Goal: Transaction & Acquisition: Purchase product/service

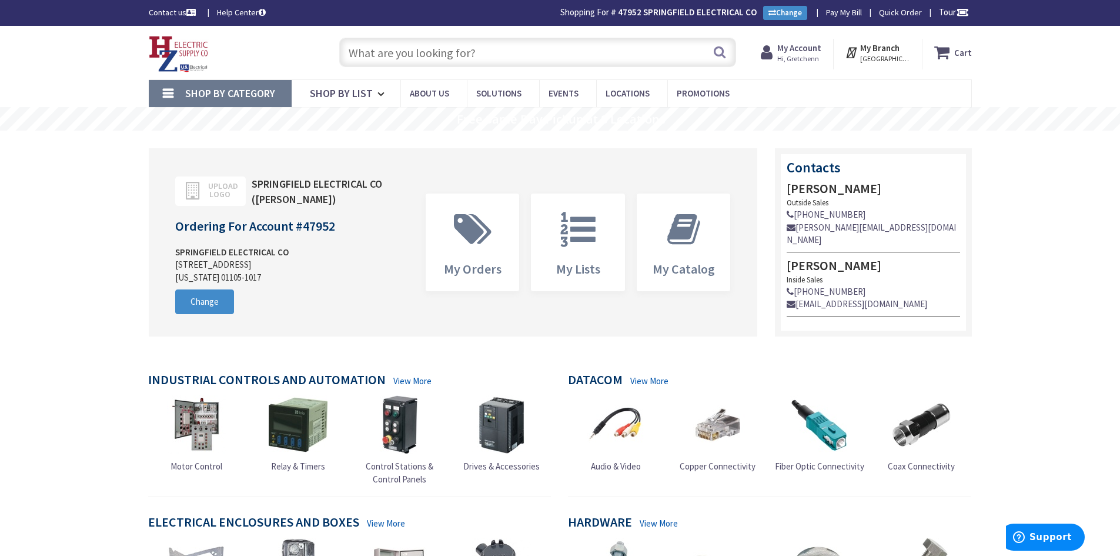
scroll to position [49, 0]
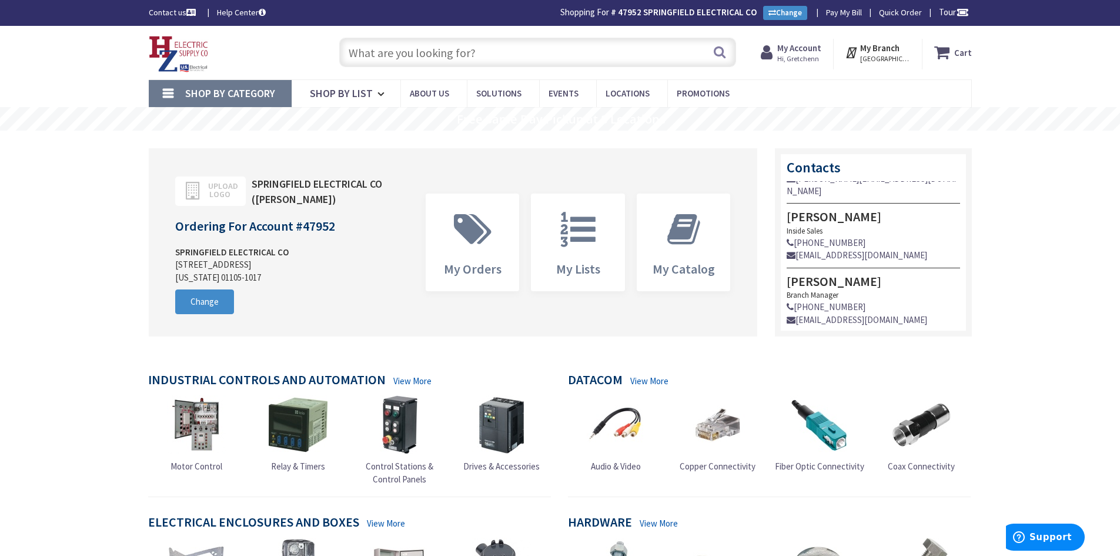
click at [465, 46] on input "text" at bounding box center [537, 52] width 397 height 29
click at [418, 62] on input "text" at bounding box center [537, 52] width 397 height 29
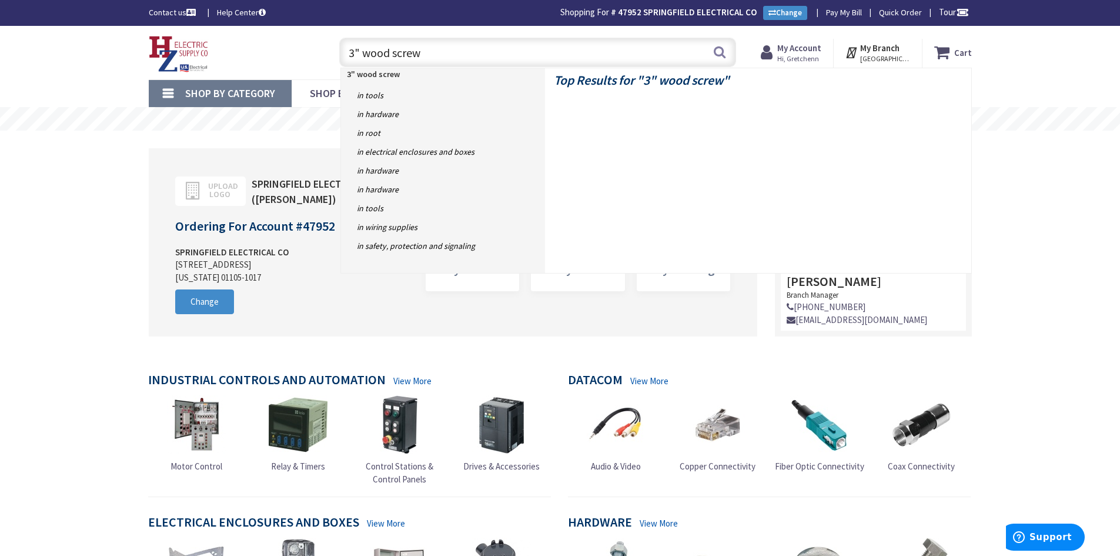
type input "3" wood screws"
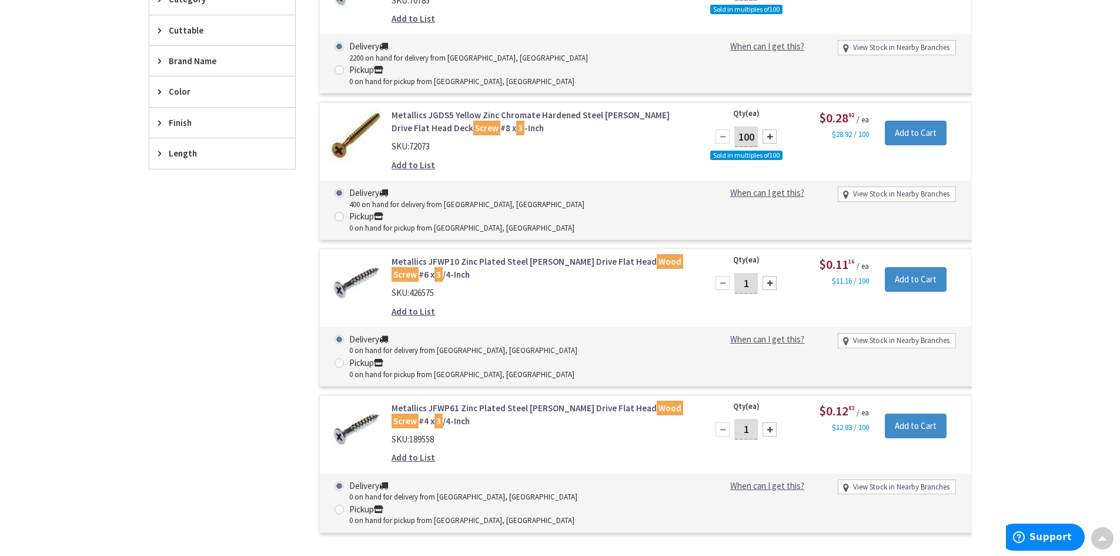
scroll to position [353, 0]
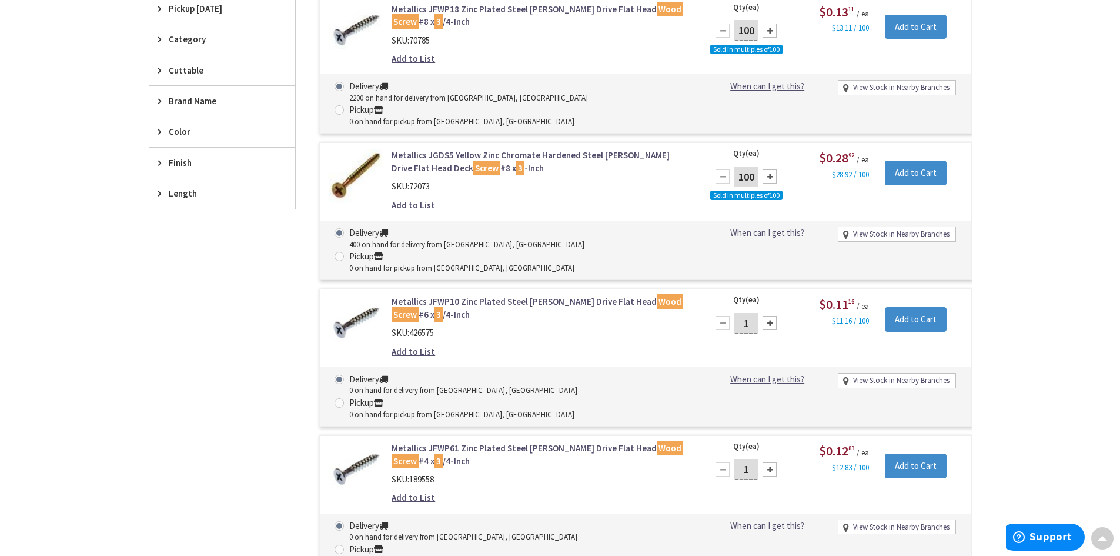
click at [361, 149] on img at bounding box center [356, 176] width 55 height 55
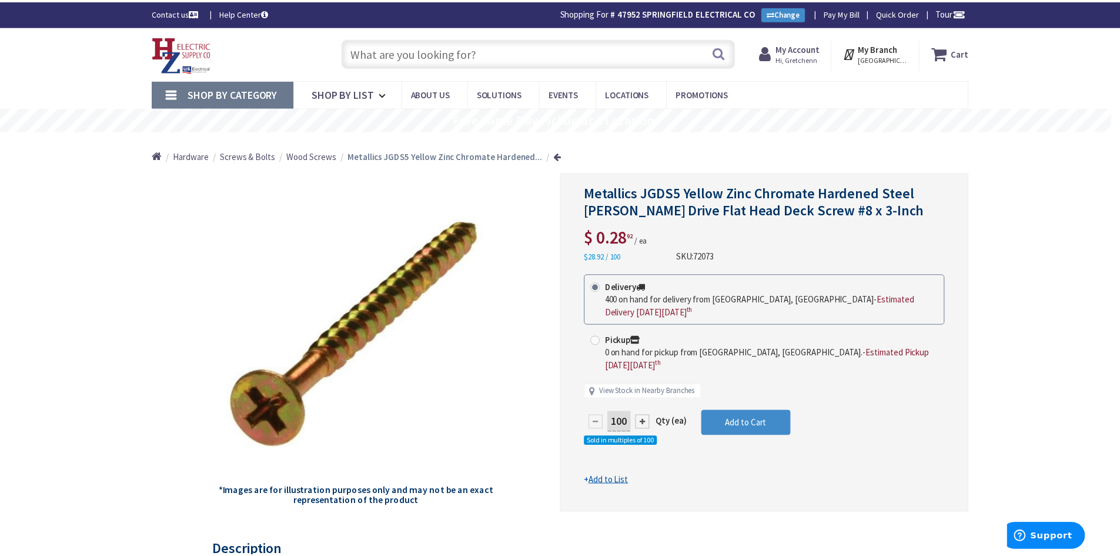
scroll to position [2, 0]
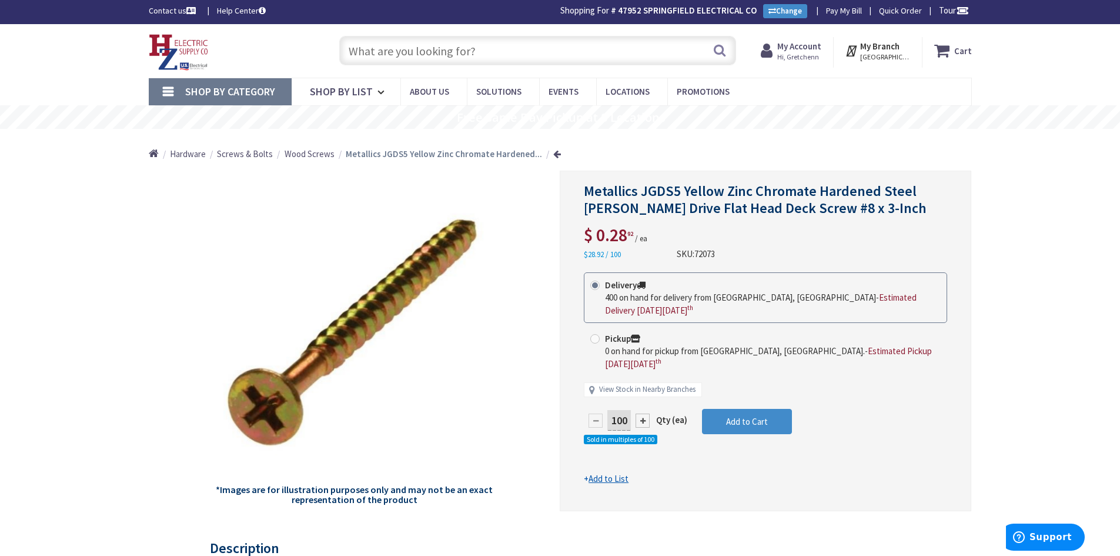
click at [543, 49] on input "text" at bounding box center [537, 50] width 397 height 29
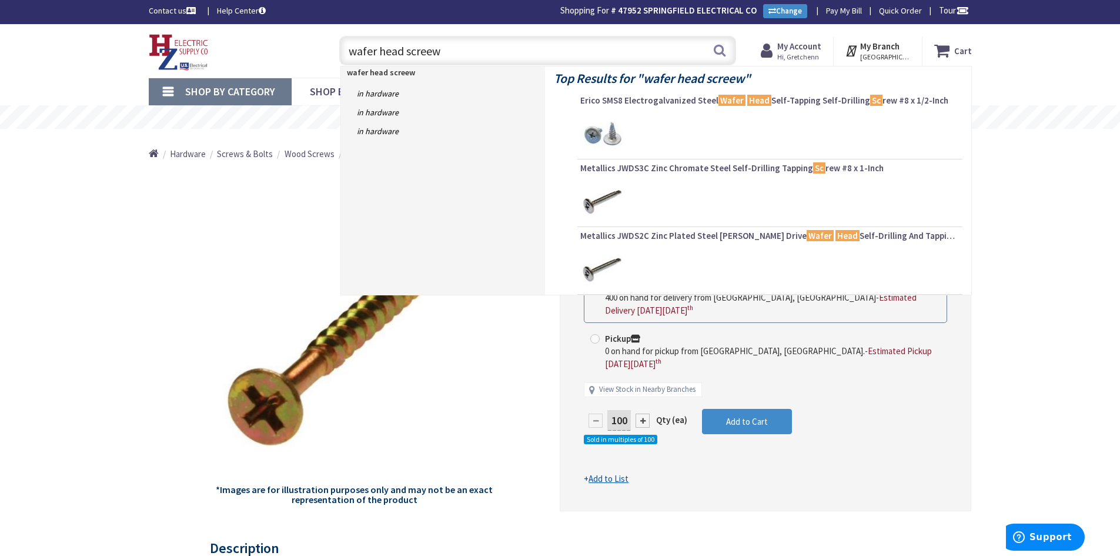
type input "wafer head screews"
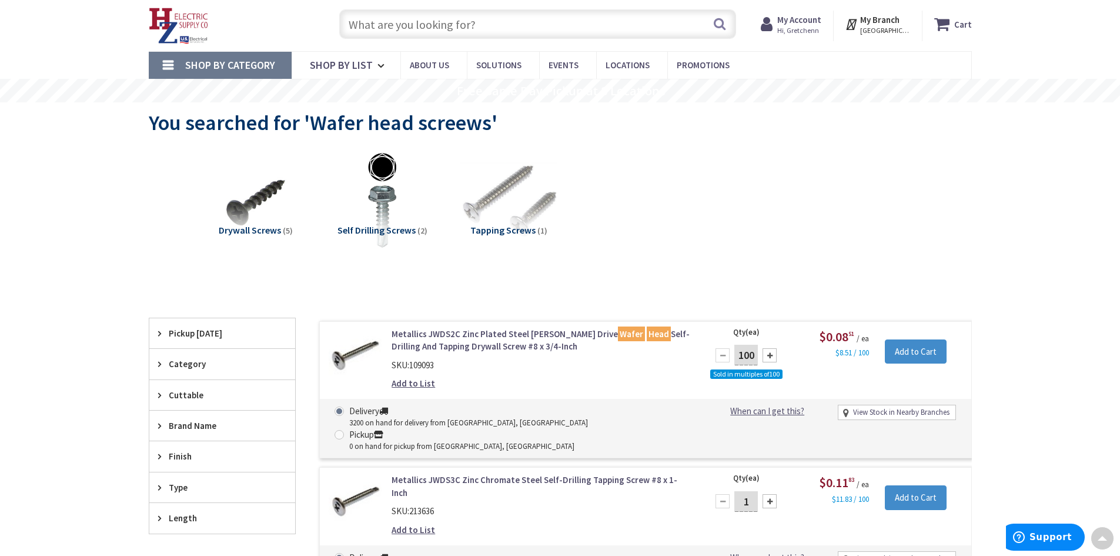
scroll to position [18, 0]
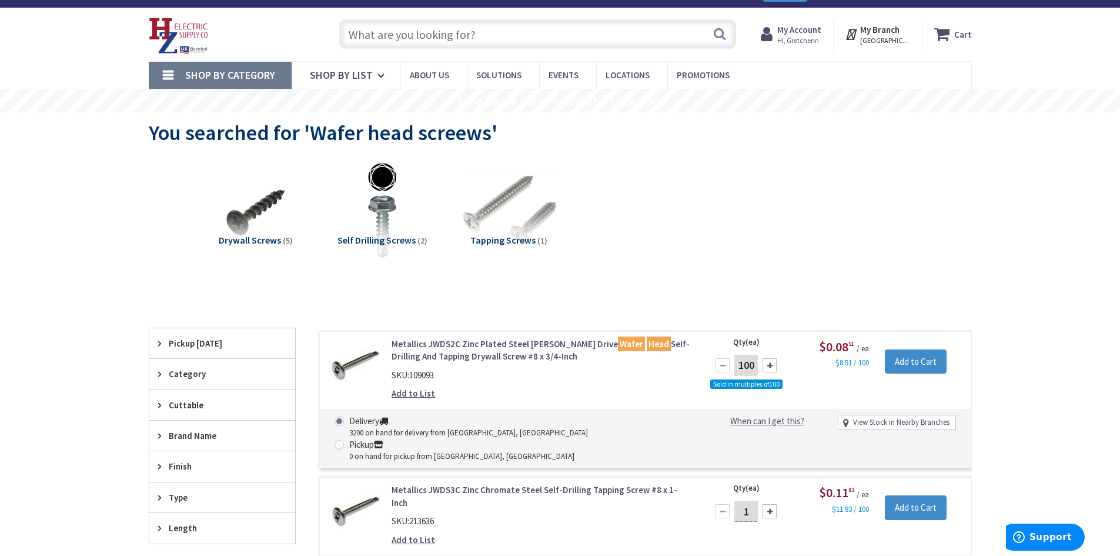
click at [461, 30] on input "text" at bounding box center [537, 33] width 397 height 29
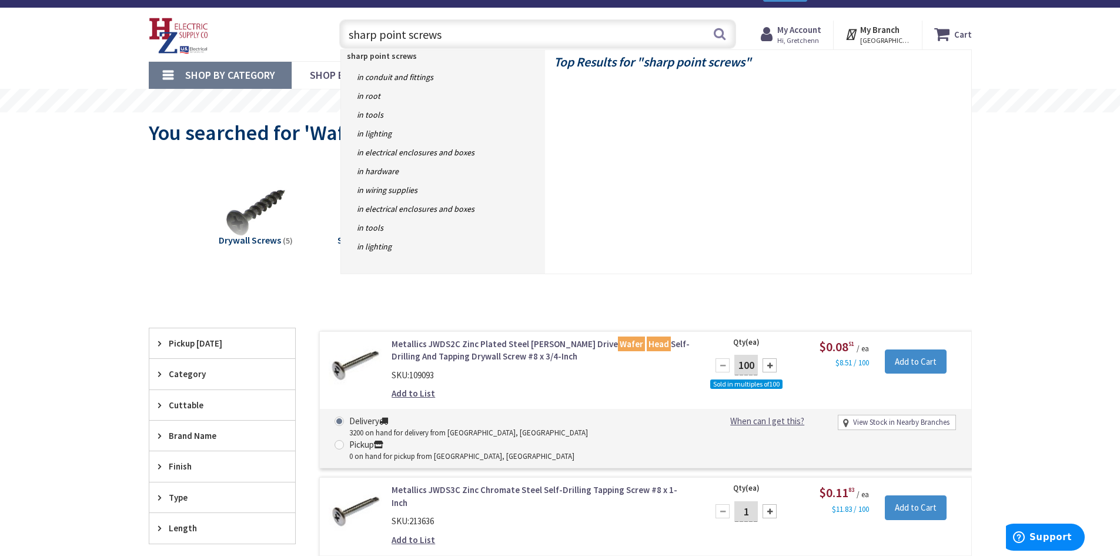
type input "sharp point screws"
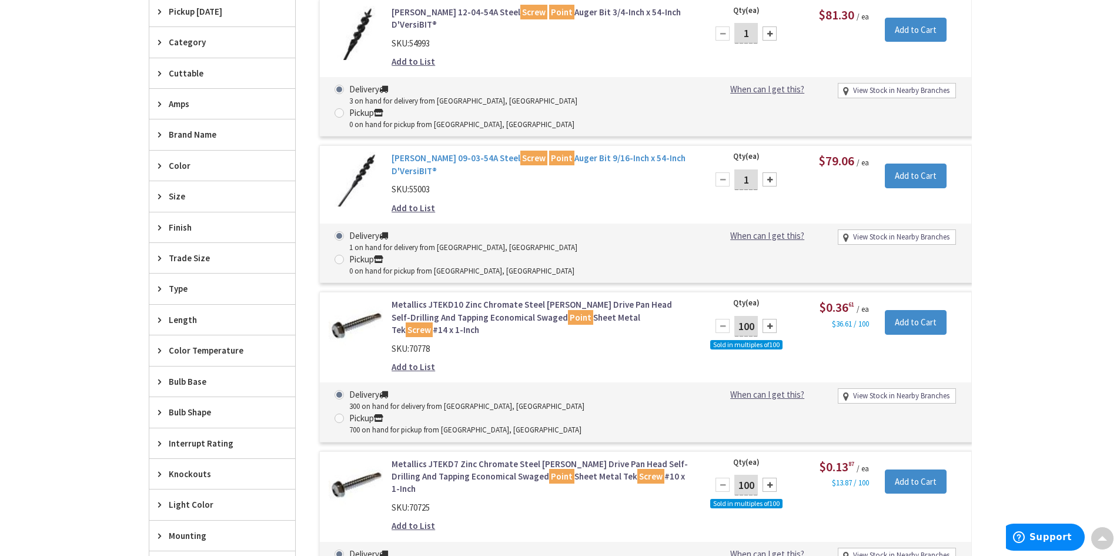
scroll to position [413, 0]
